Goal: Task Accomplishment & Management: Manage account settings

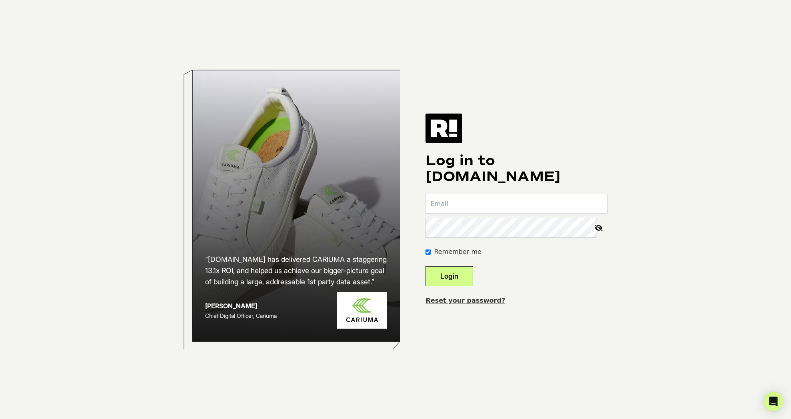
click at [476, 203] on input "email" at bounding box center [516, 203] width 182 height 19
paste input "[EMAIL_ADDRESS][DOMAIN_NAME]"
type input "[EMAIL_ADDRESS][DOMAIN_NAME]"
click at [461, 281] on button "Login" at bounding box center [449, 276] width 48 height 20
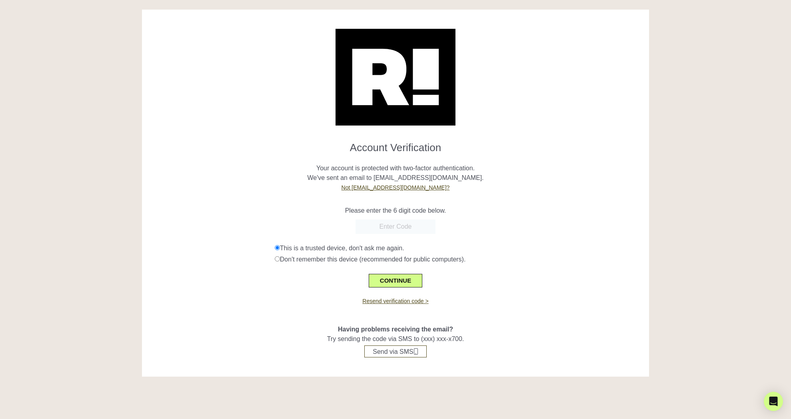
click at [404, 227] on input "text" at bounding box center [395, 226] width 80 height 14
paste input "404796"
type input "404796"
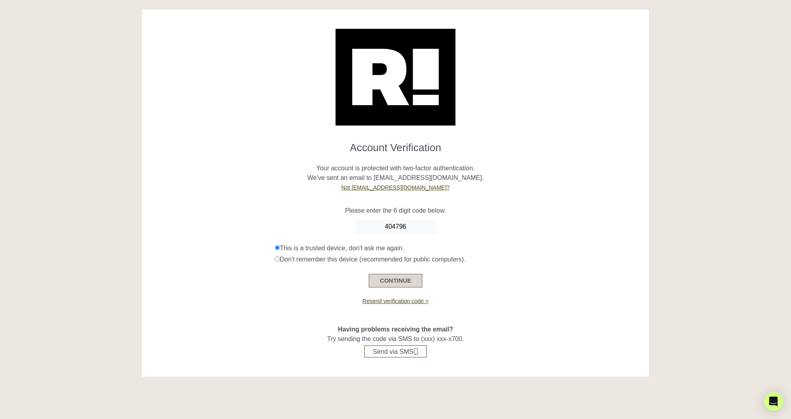
click at [395, 283] on button "CONTINUE" at bounding box center [396, 281] width 54 height 14
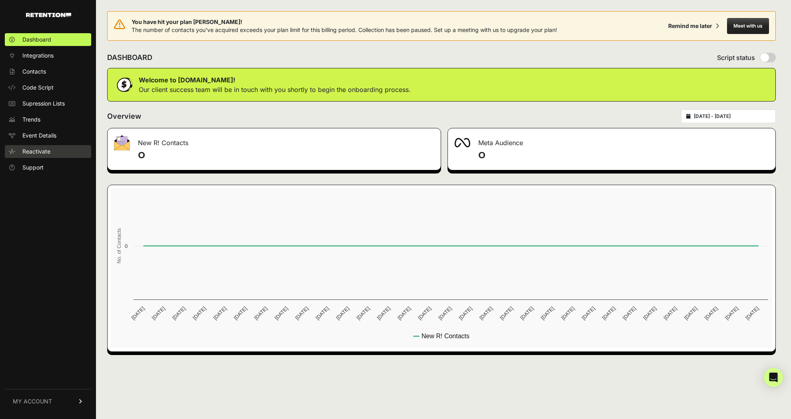
click at [30, 152] on span "Reactivate" at bounding box center [36, 152] width 28 height 8
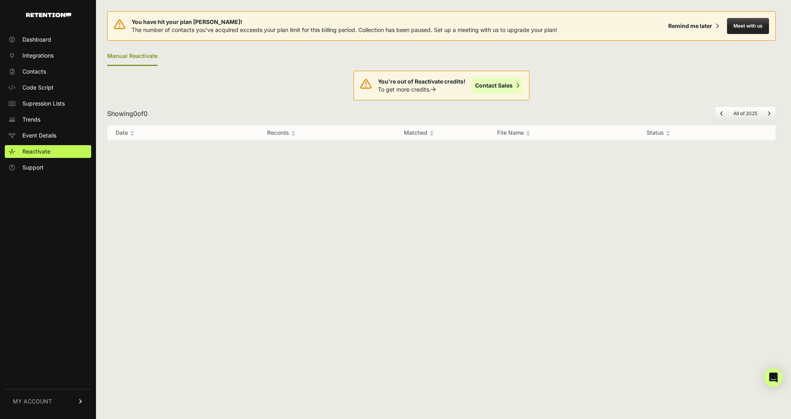
click at [500, 85] on link "Contact Sales" at bounding box center [497, 86] width 51 height 16
click at [74, 404] on link "MY ACCOUNT" at bounding box center [48, 401] width 86 height 24
click at [72, 325] on link "Account Details" at bounding box center [48, 327] width 86 height 13
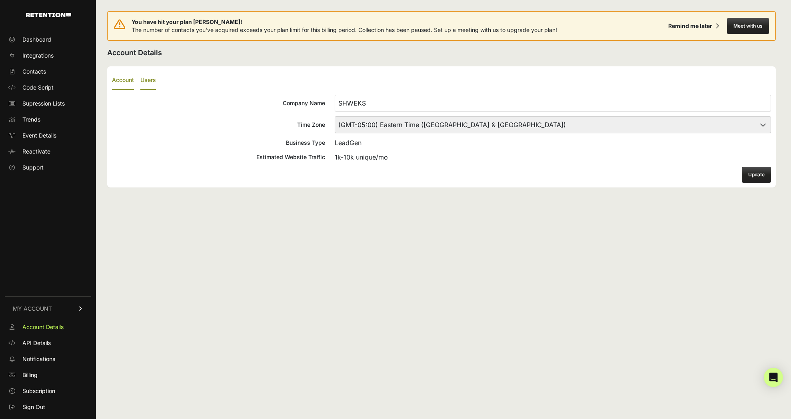
click at [153, 80] on label "Users" at bounding box center [148, 80] width 16 height 19
click at [0, 0] on input "Users" at bounding box center [0, 0] width 0 height 0
